Goal: Transaction & Acquisition: Purchase product/service

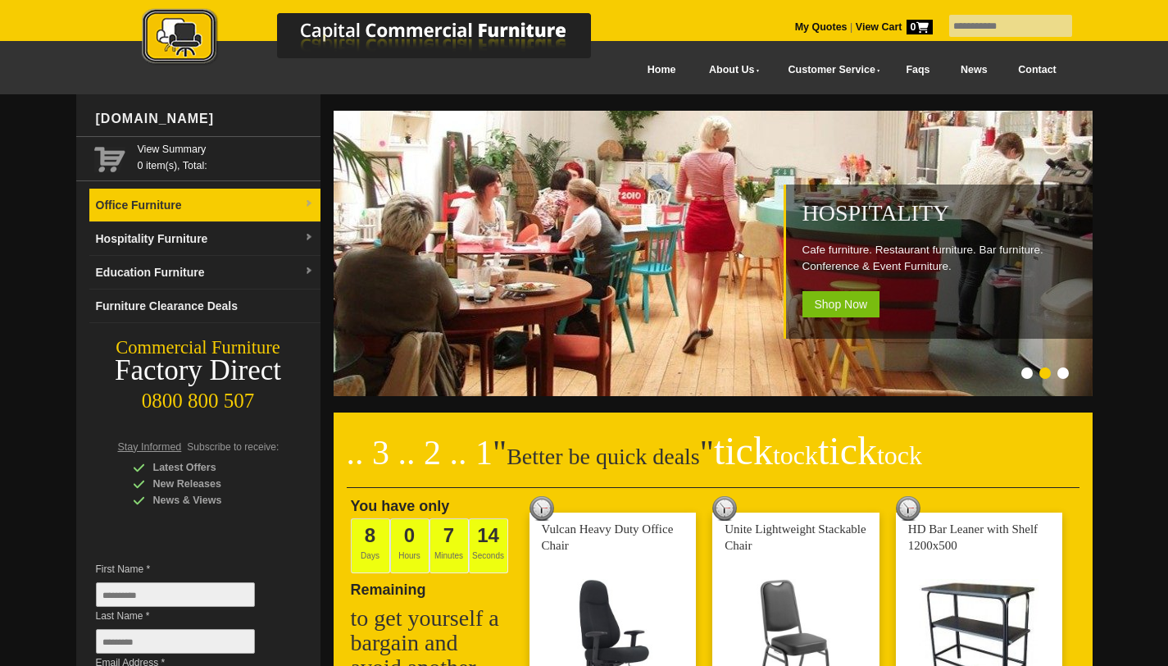
click at [274, 208] on link "Office Furniture" at bounding box center [204, 206] width 231 height 34
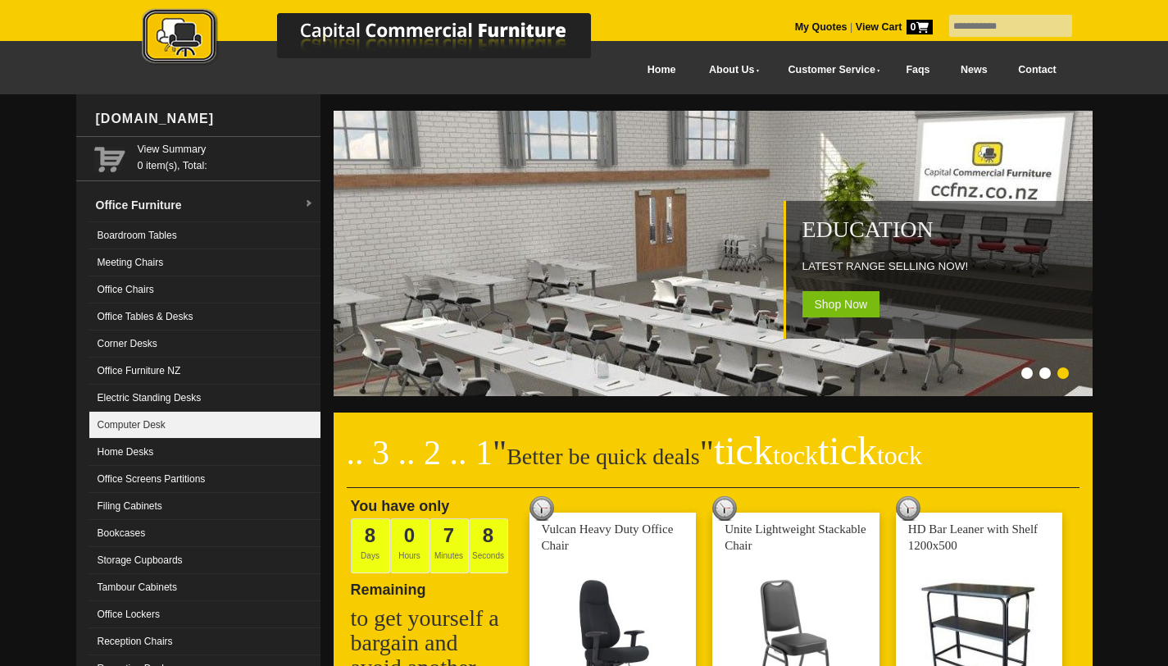
click at [149, 426] on link "Computer Desk" at bounding box center [204, 425] width 231 height 27
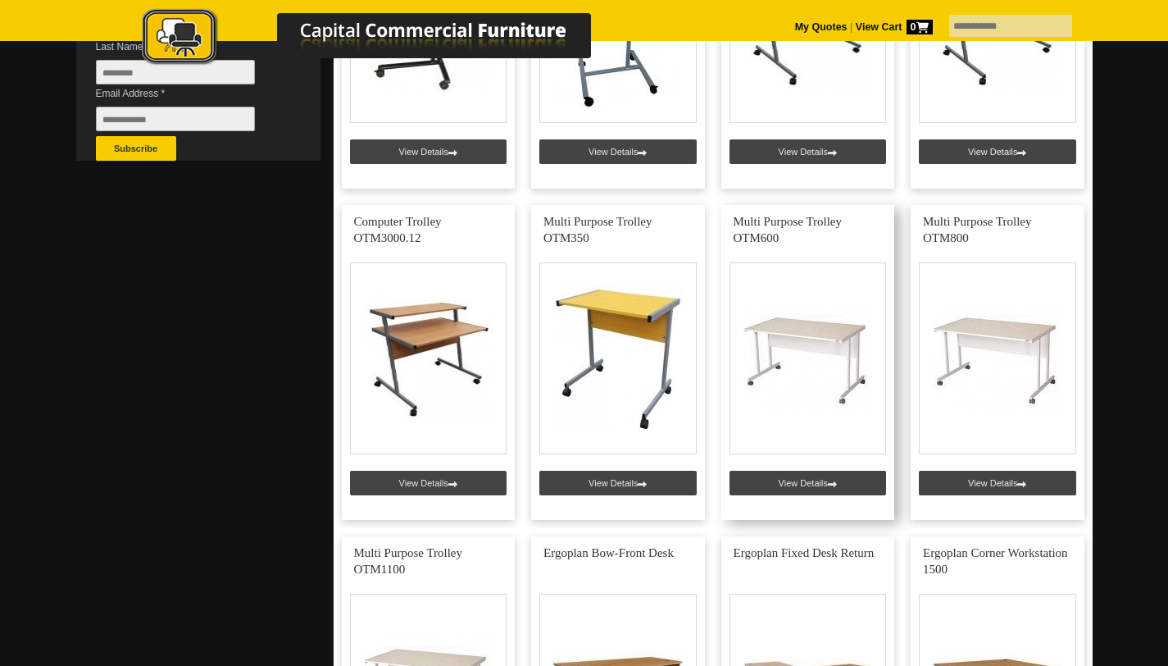
scroll to position [584, 0]
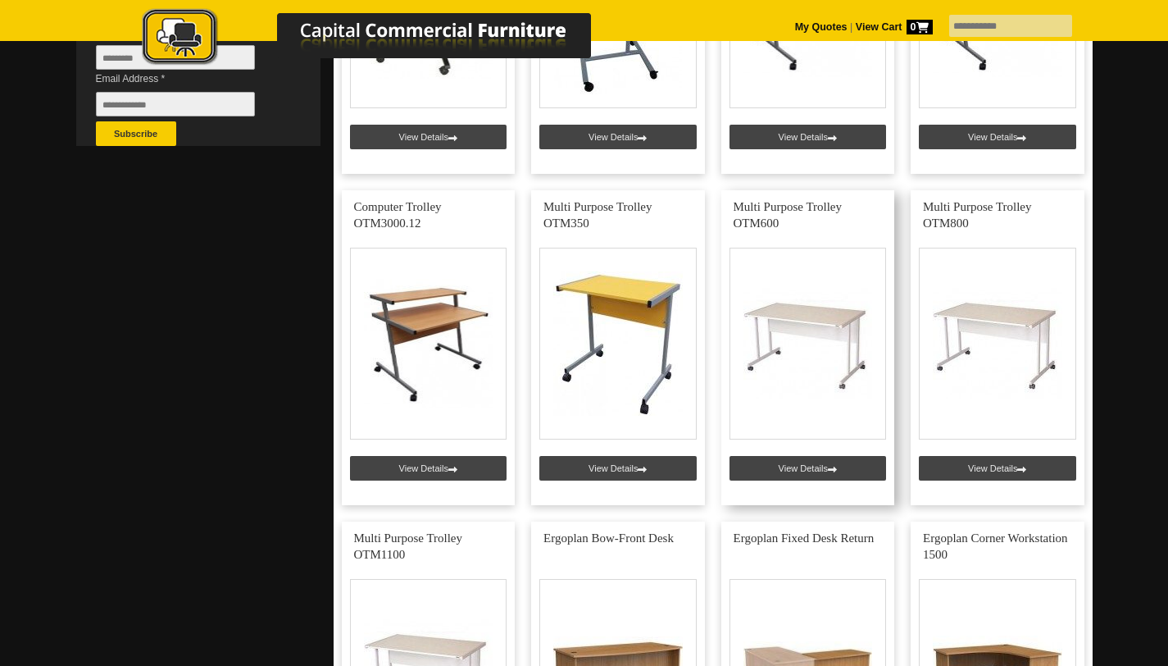
click at [809, 465] on link at bounding box center [809, 347] width 174 height 315
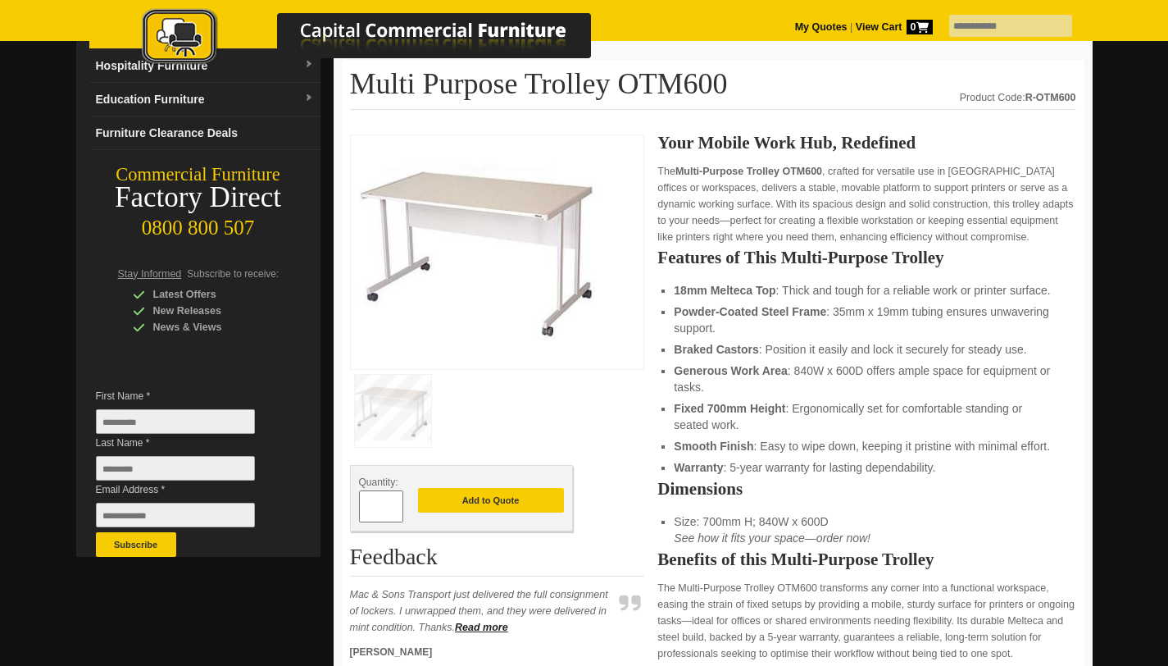
scroll to position [115, 0]
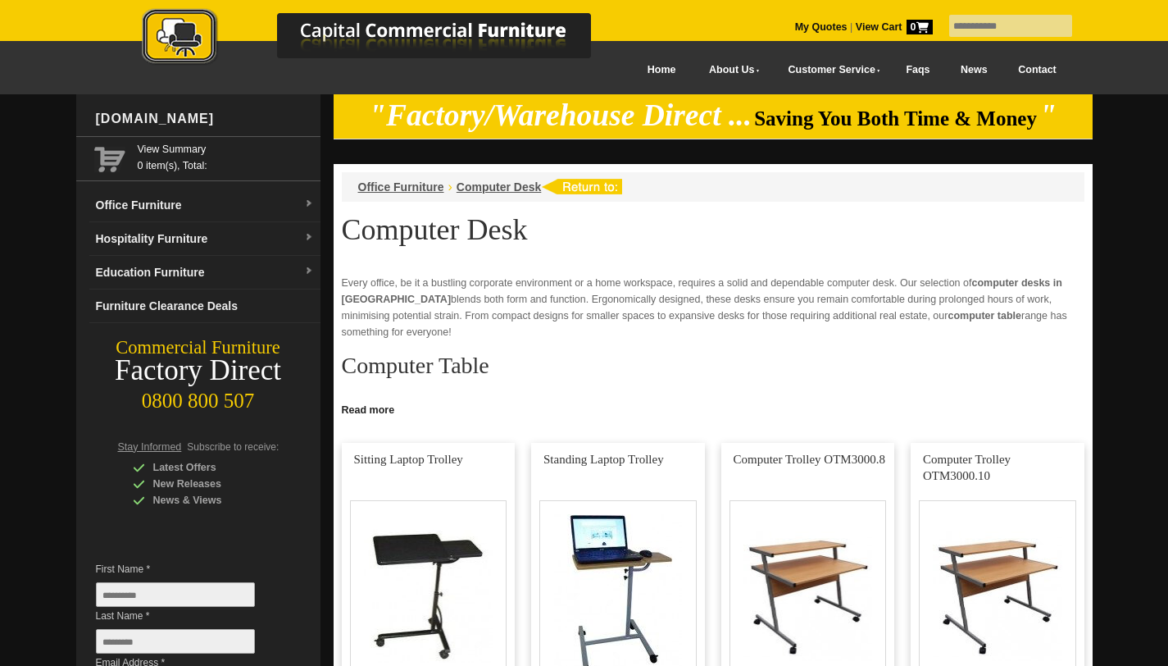
scroll to position [584, 0]
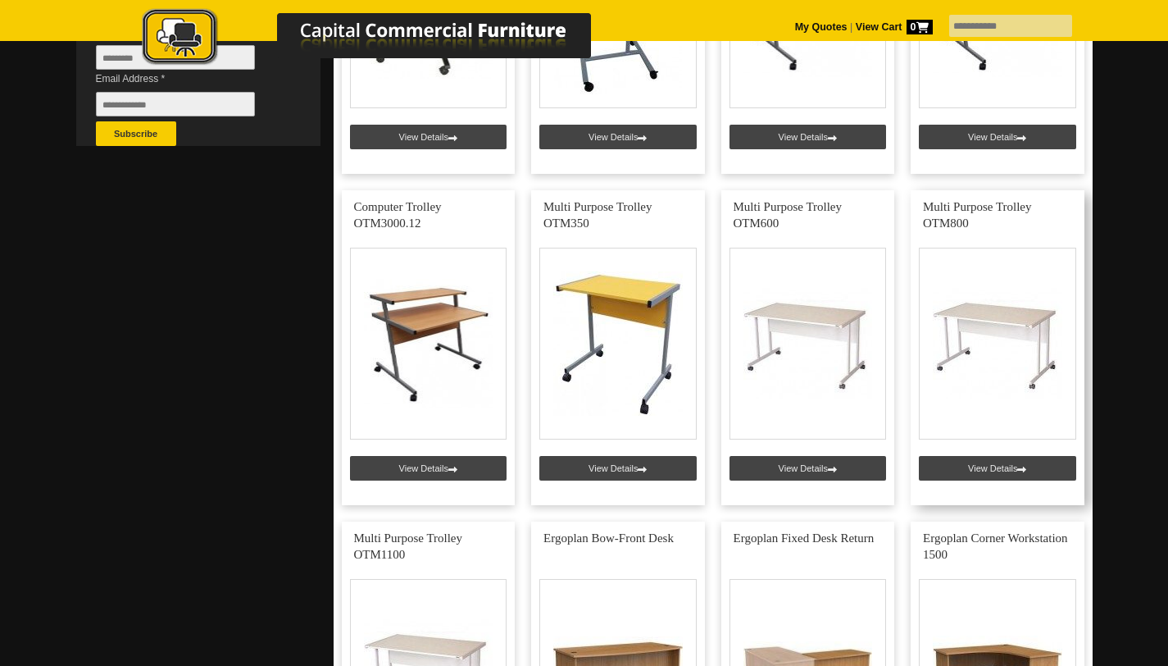
click at [989, 476] on link at bounding box center [998, 347] width 174 height 315
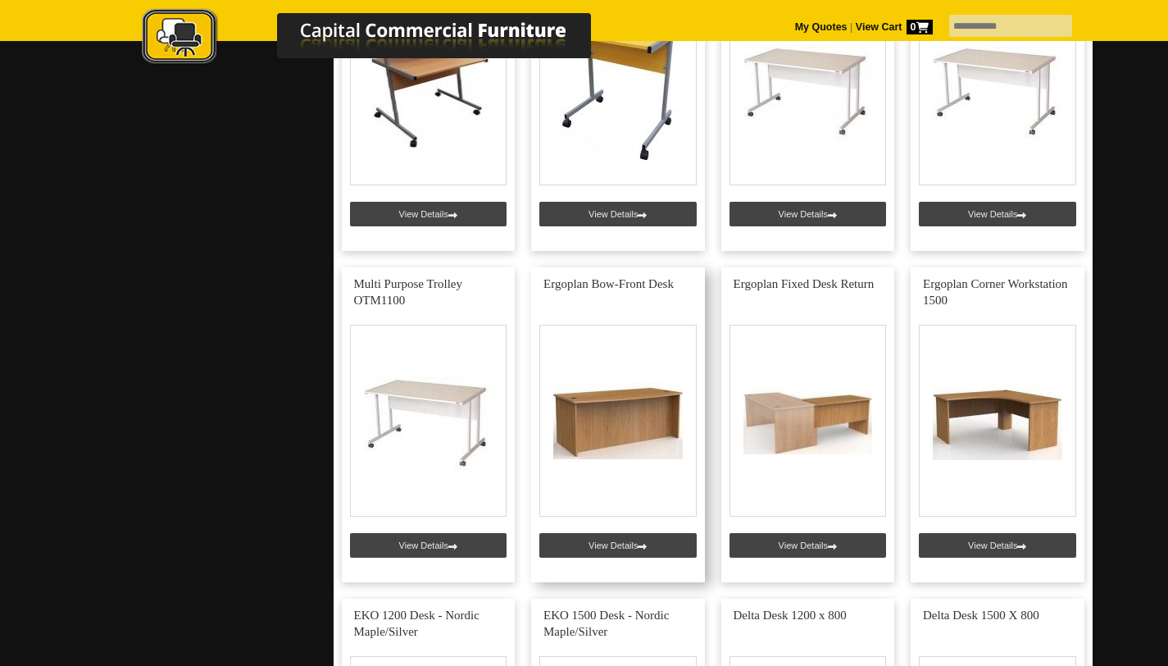
scroll to position [901, 0]
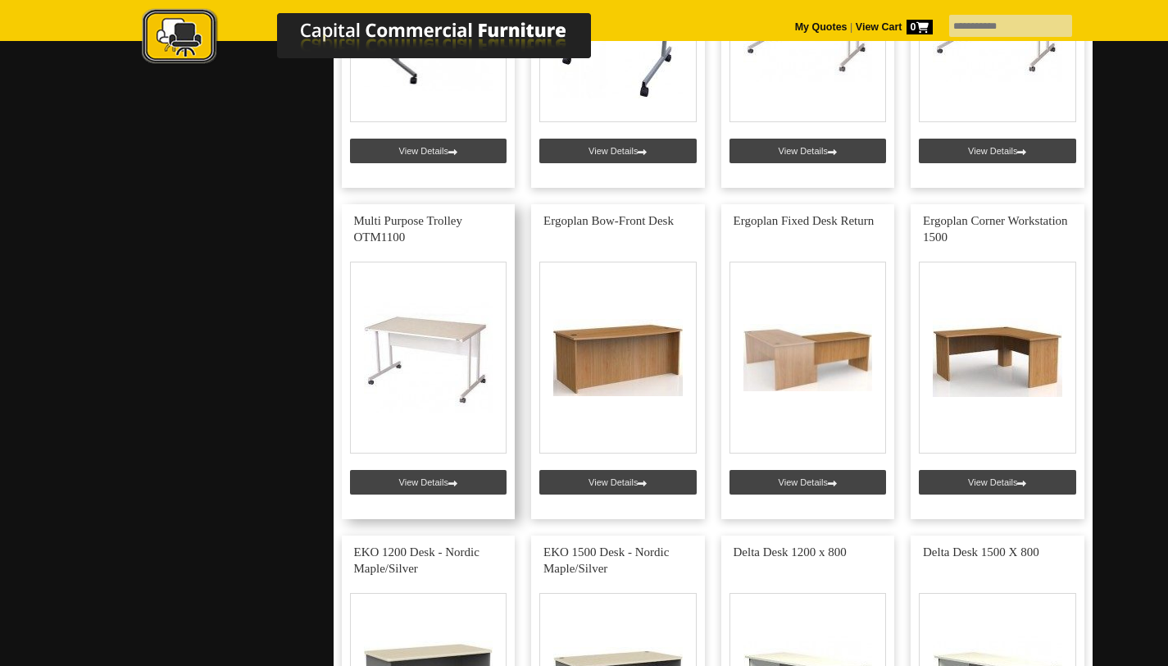
click at [437, 484] on link at bounding box center [429, 361] width 174 height 315
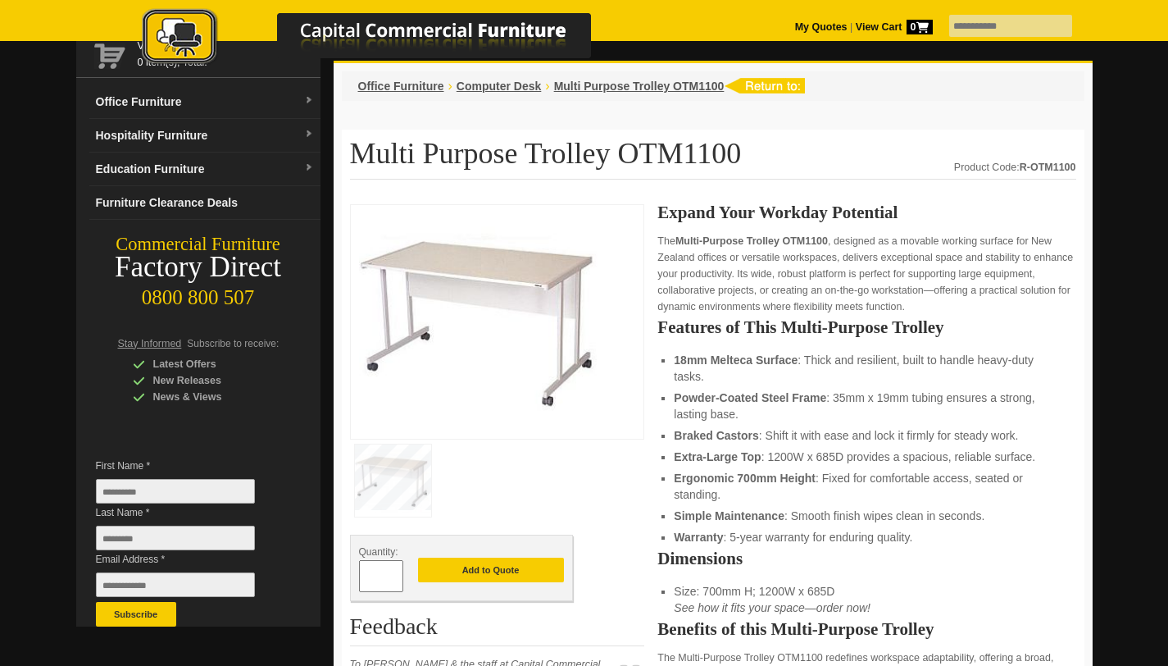
scroll to position [114, 0]
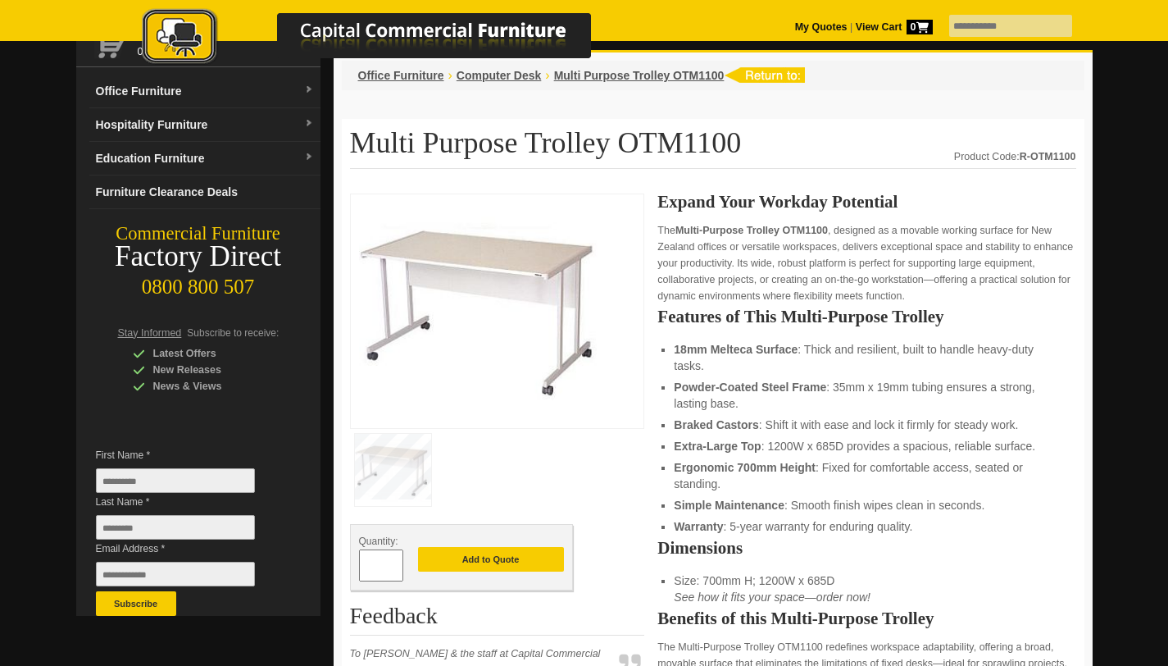
click at [524, 286] on img at bounding box center [482, 309] width 246 height 212
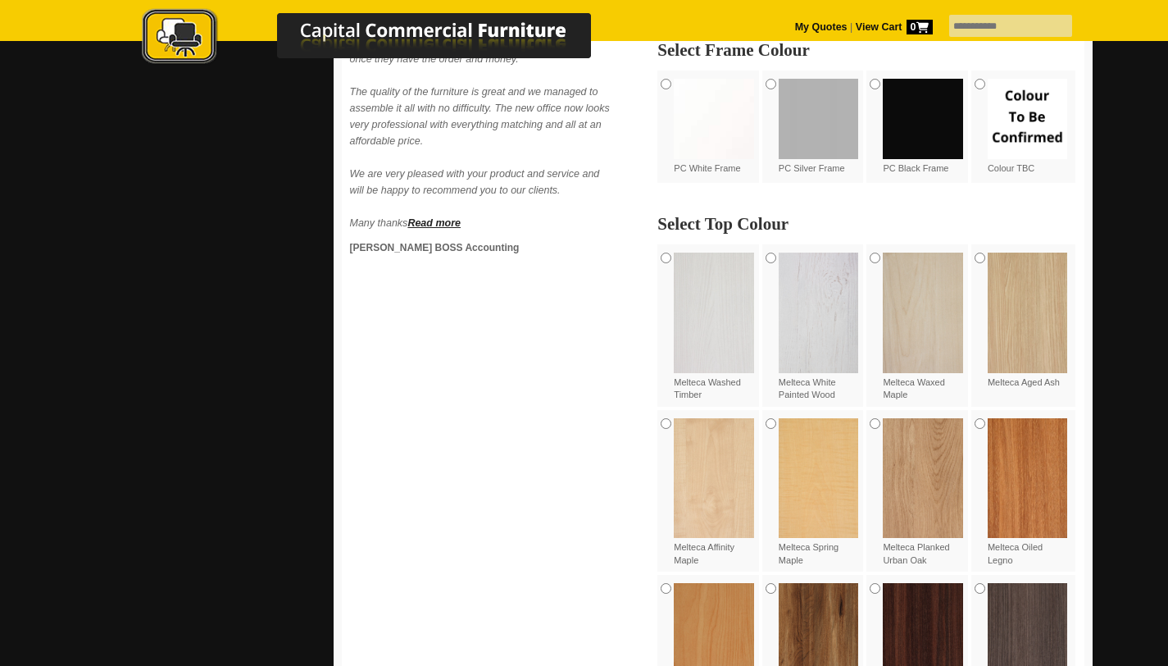
scroll to position [931, 0]
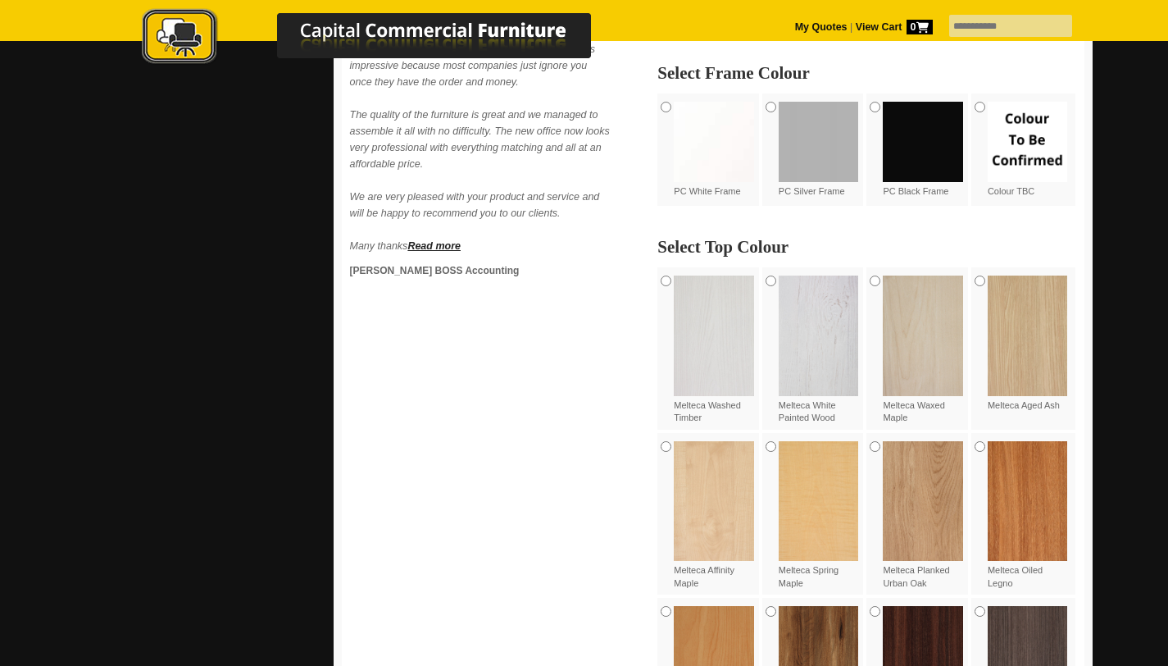
click at [717, 170] on img at bounding box center [714, 142] width 80 height 80
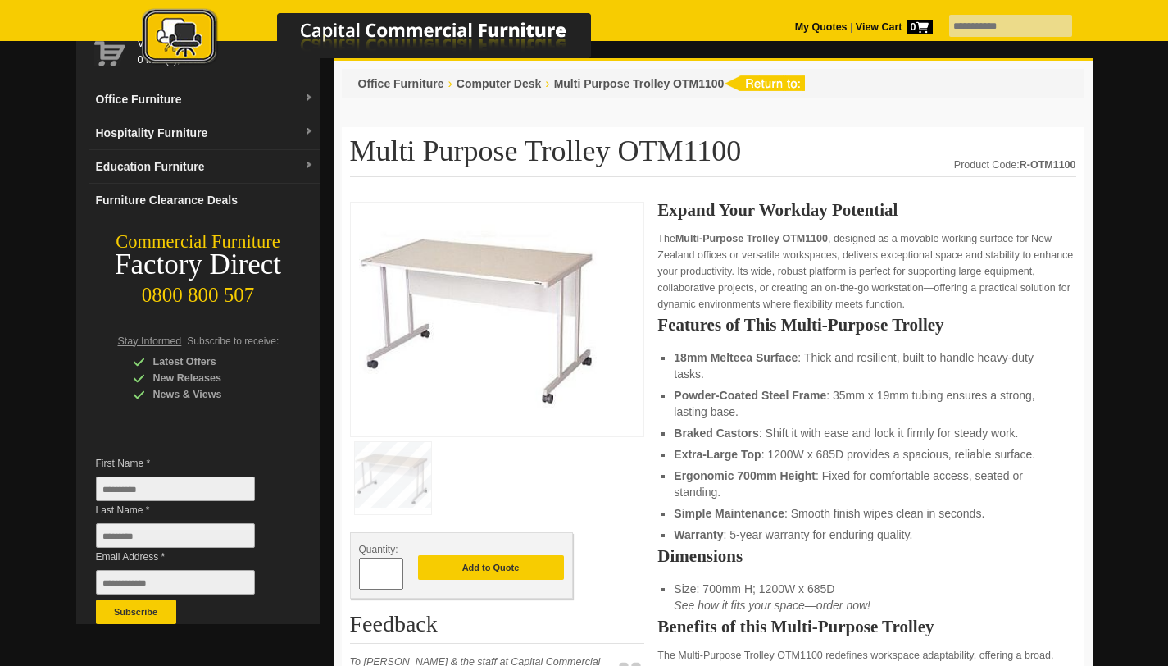
scroll to position [0, 0]
